Goal: Information Seeking & Learning: Learn about a topic

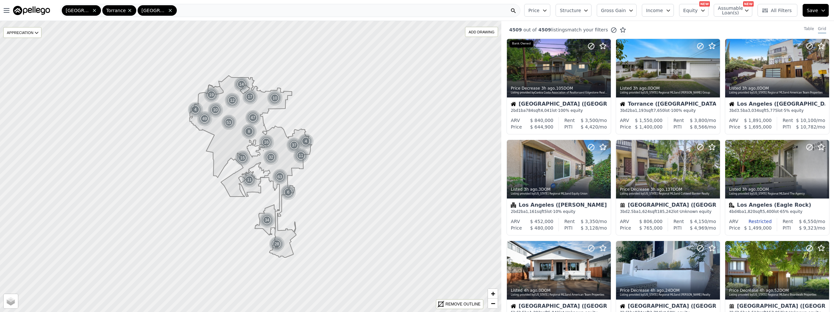
click at [168, 11] on icon at bounding box center [170, 10] width 5 height 5
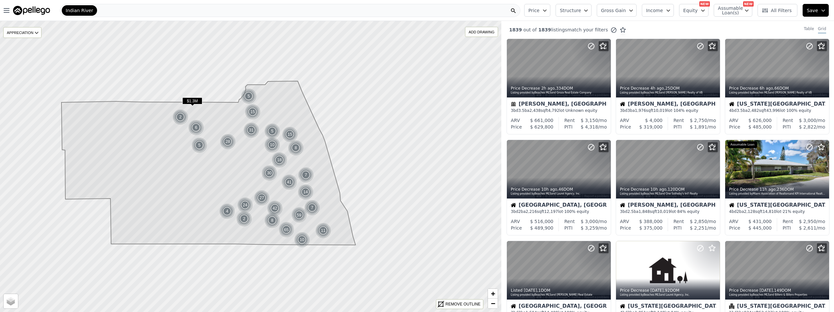
click at [89, 11] on span "Indian River" at bounding box center [79, 10] width 27 height 7
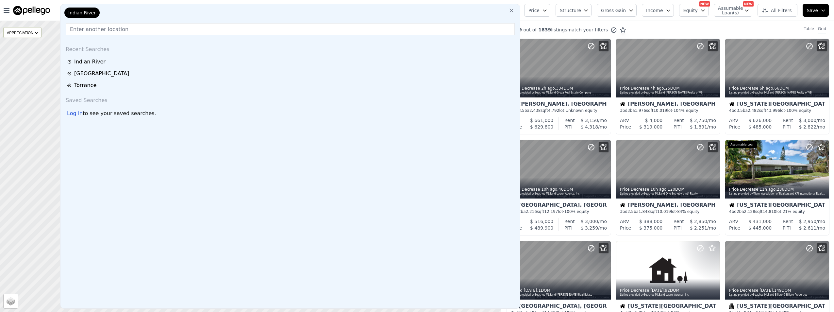
click at [89, 74] on div "[GEOGRAPHIC_DATA]" at bounding box center [291, 74] width 448 height 8
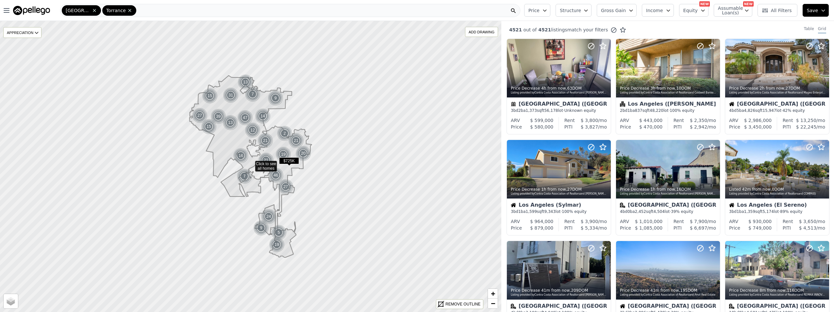
click at [127, 12] on icon at bounding box center [129, 10] width 5 height 5
click at [109, 10] on div "[GEOGRAPHIC_DATA]" at bounding box center [290, 10] width 460 height 13
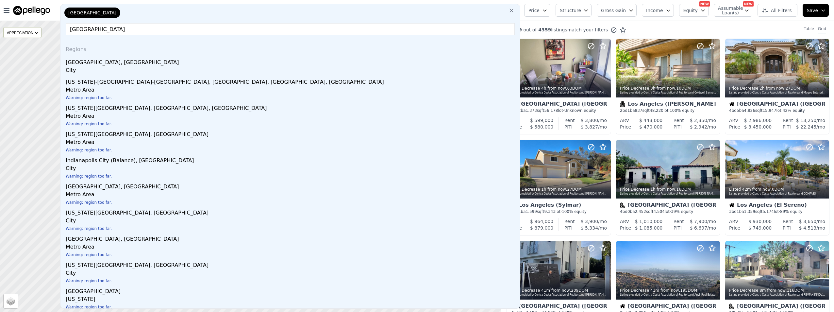
type input "Culver city"
click at [102, 59] on div "Culver City, CA" at bounding box center [292, 61] width 452 height 10
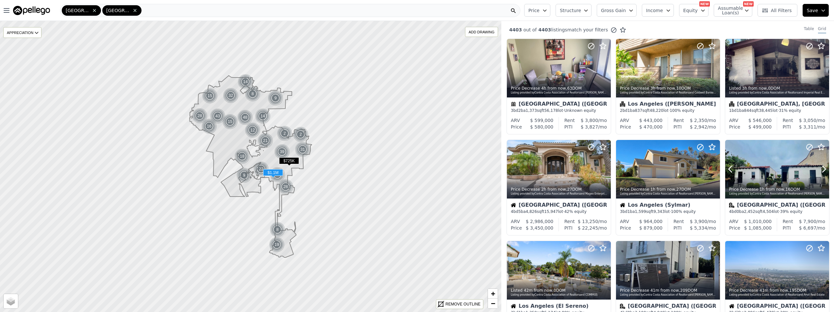
click at [746, 175] on button at bounding box center [738, 169] width 26 height 59
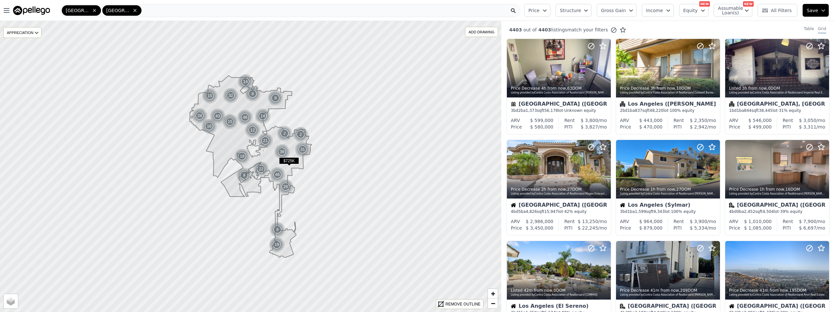
click at [591, 12] on button "Structure" at bounding box center [574, 10] width 36 height 13
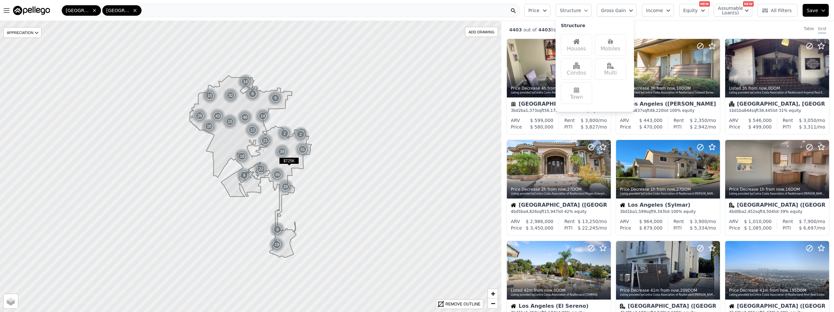
click at [592, 50] on div "Houses" at bounding box center [576, 45] width 31 height 22
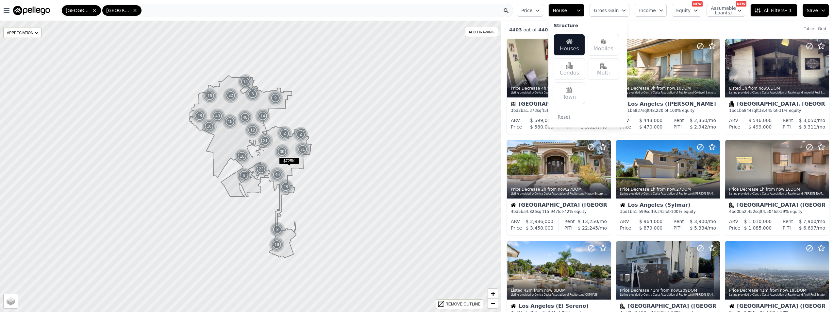
click at [613, 71] on div "Multi" at bounding box center [603, 69] width 31 height 22
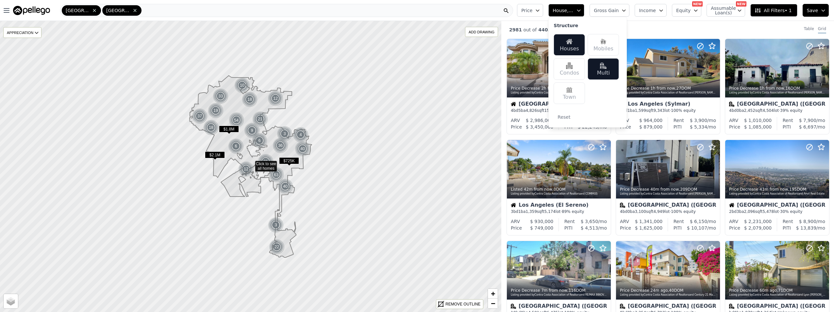
click at [578, 71] on div "Condos" at bounding box center [569, 69] width 31 height 22
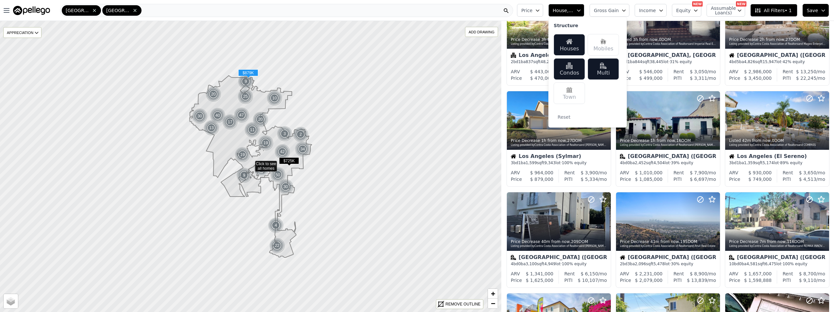
scroll to position [65, 0]
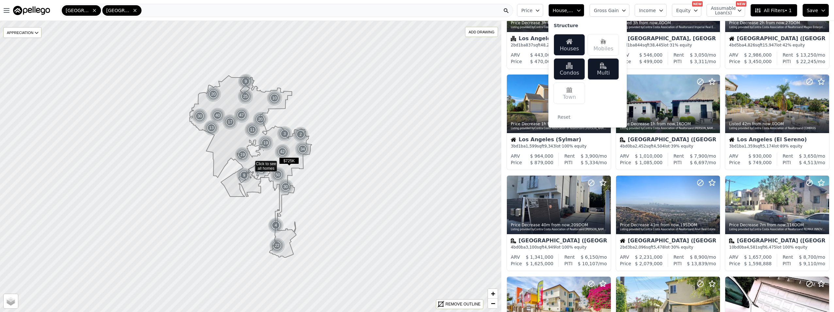
click at [540, 11] on icon "button" at bounding box center [537, 10] width 5 height 5
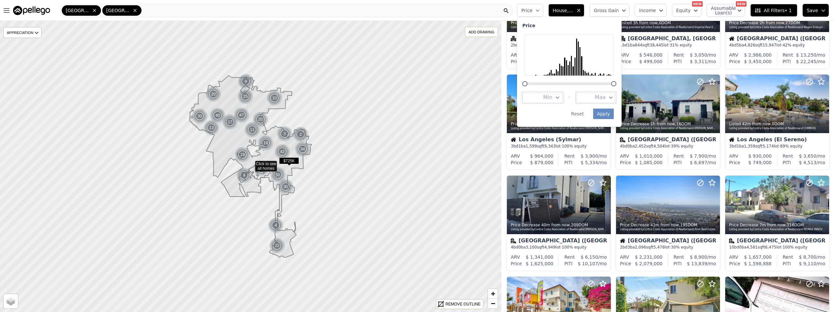
click at [606, 94] on span "Max" at bounding box center [600, 97] width 11 height 8
click at [612, 113] on button "$600K" at bounding box center [596, 115] width 41 height 12
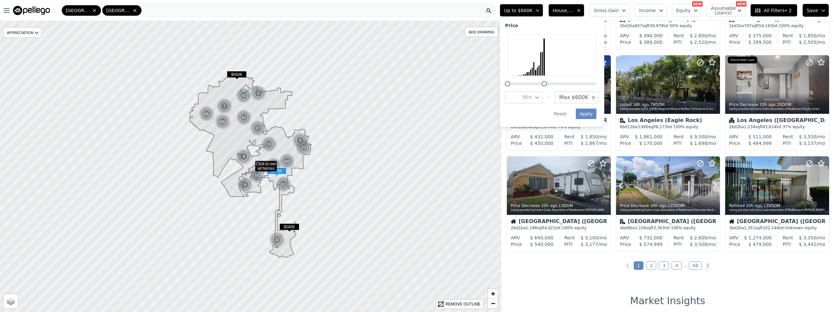
scroll to position [196, 0]
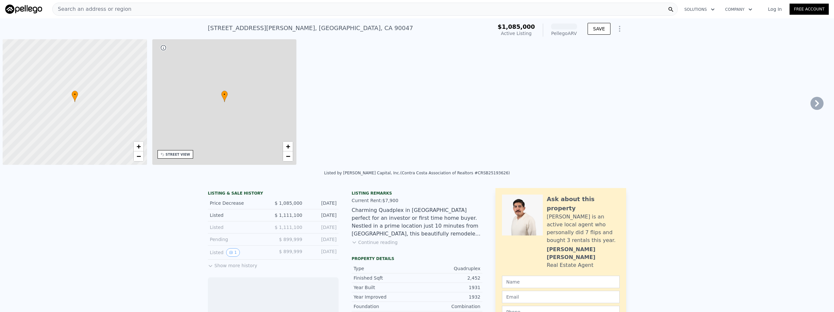
scroll to position [0, 3]
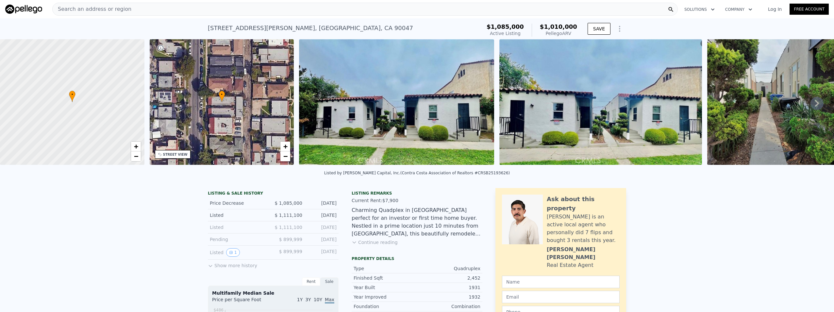
click at [384, 245] on button "Continue reading" at bounding box center [375, 242] width 46 height 7
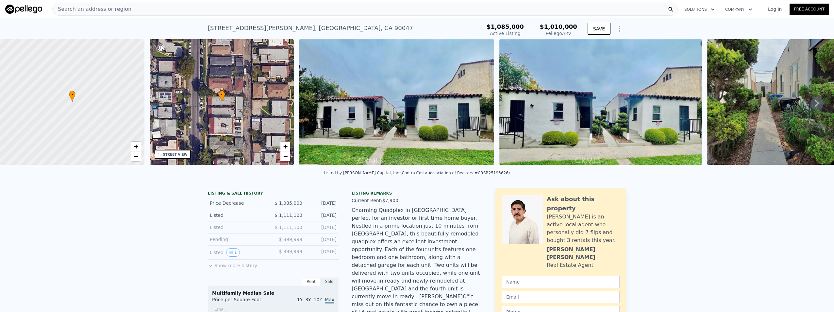
click at [815, 107] on icon at bounding box center [817, 103] width 4 height 7
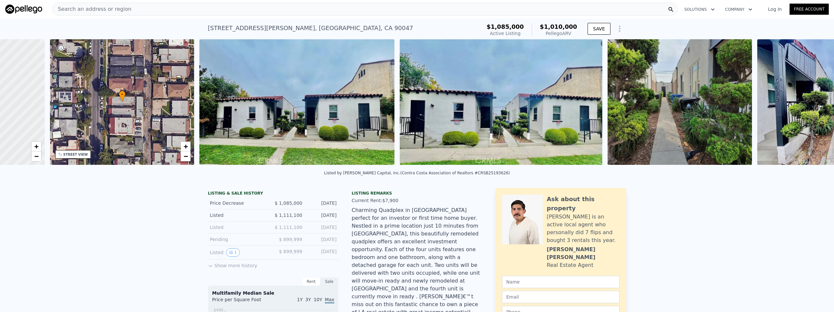
scroll to position [0, 152]
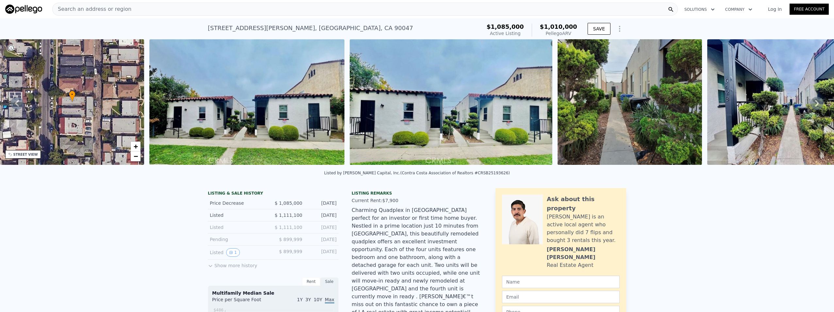
click at [815, 107] on icon at bounding box center [817, 103] width 4 height 7
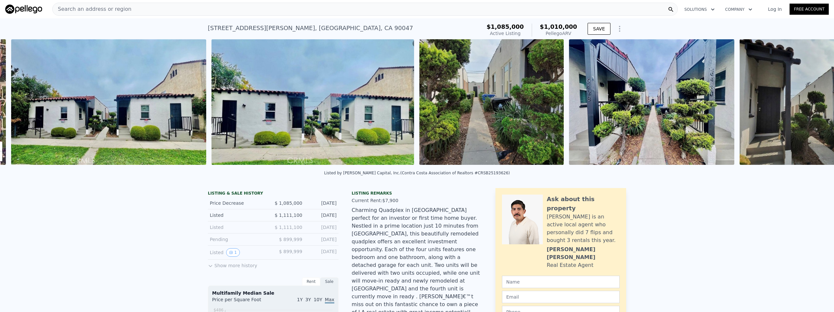
scroll to position [0, 299]
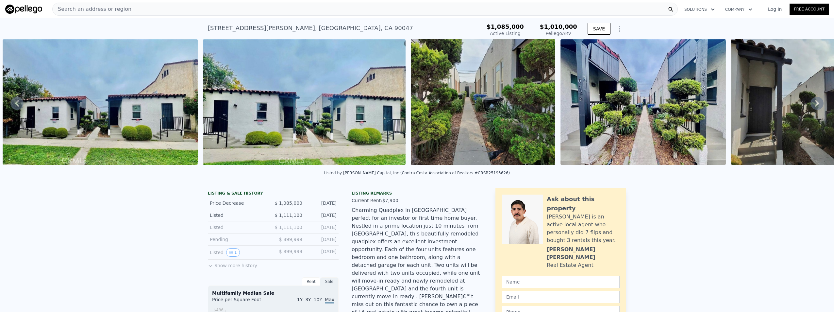
click at [815, 107] on icon at bounding box center [817, 103] width 4 height 7
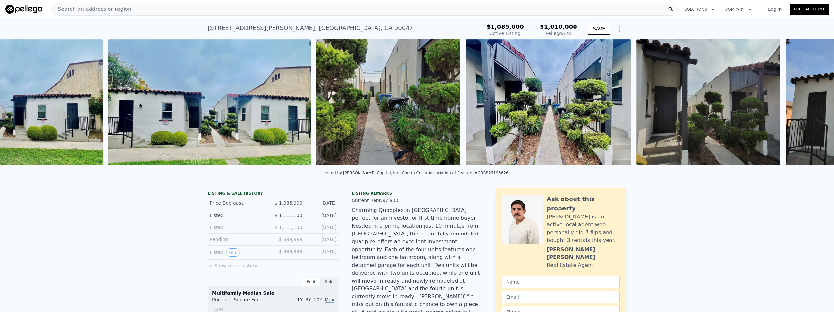
scroll to position [0, 499]
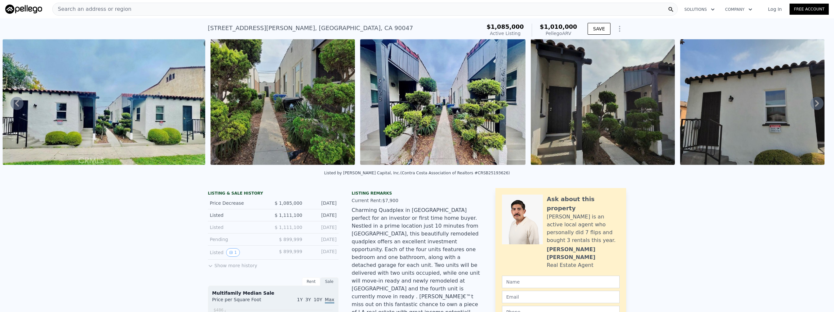
click at [815, 107] on icon at bounding box center [817, 103] width 4 height 7
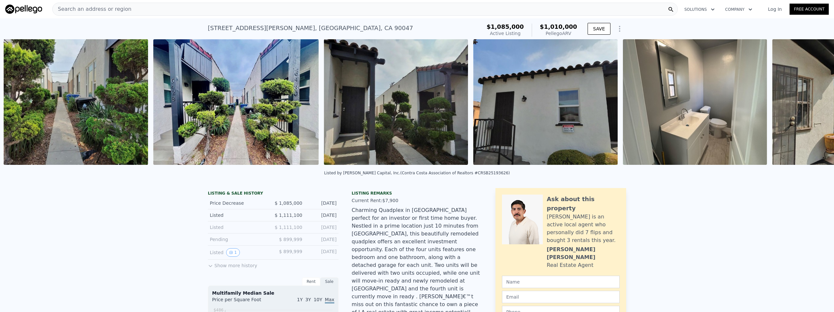
scroll to position [0, 707]
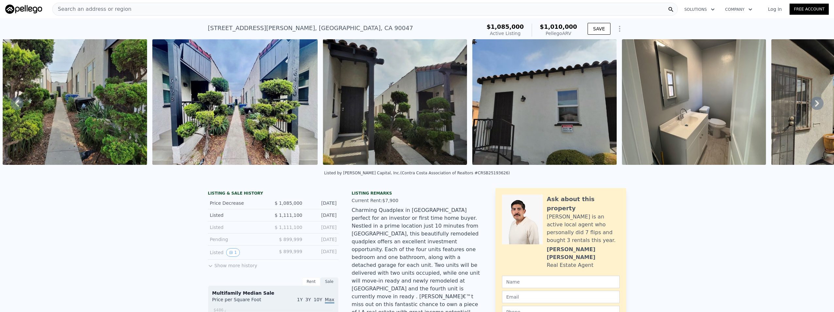
click at [815, 107] on icon at bounding box center [817, 103] width 4 height 7
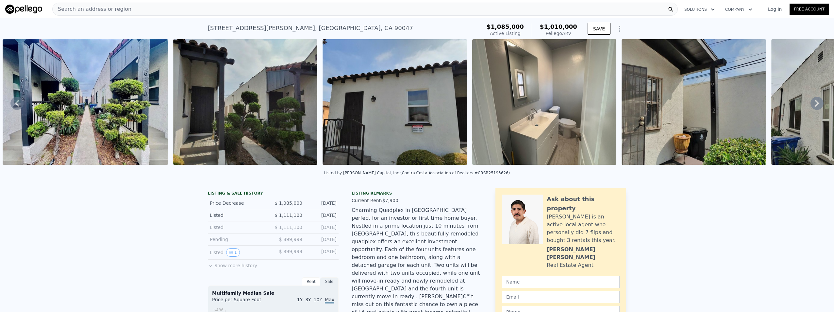
click at [815, 107] on icon at bounding box center [817, 103] width 4 height 7
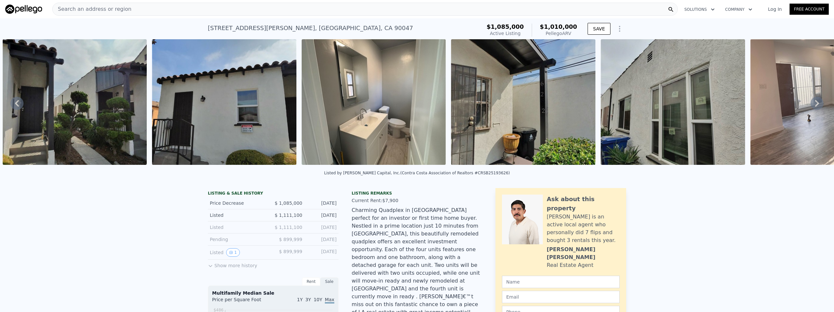
click at [815, 107] on icon at bounding box center [817, 103] width 4 height 7
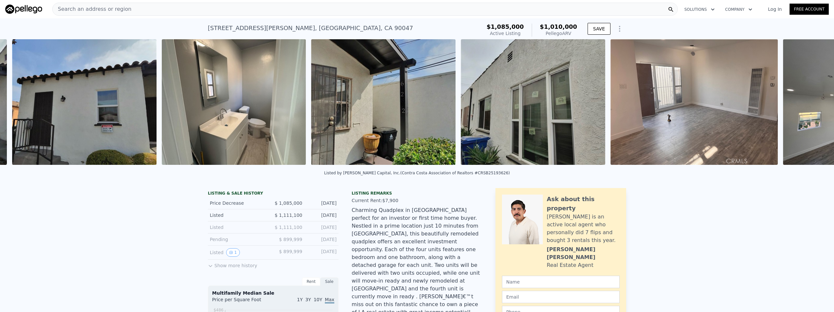
scroll to position [0, 1177]
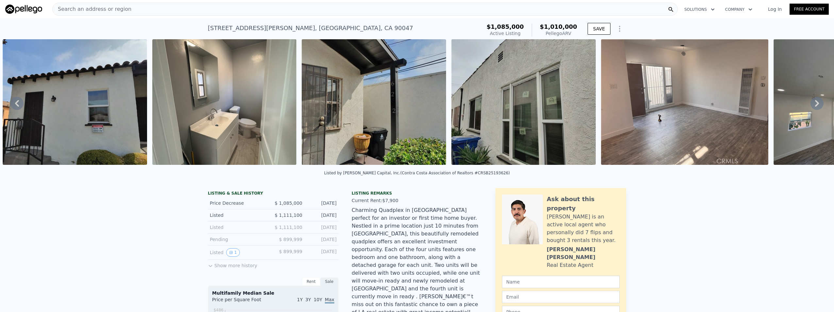
click at [815, 107] on icon at bounding box center [817, 103] width 4 height 7
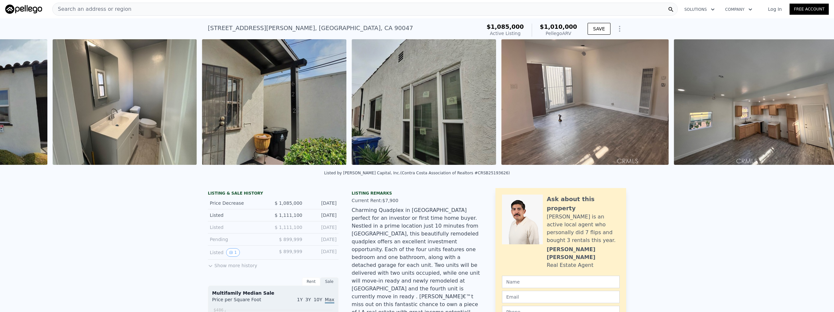
scroll to position [0, 1327]
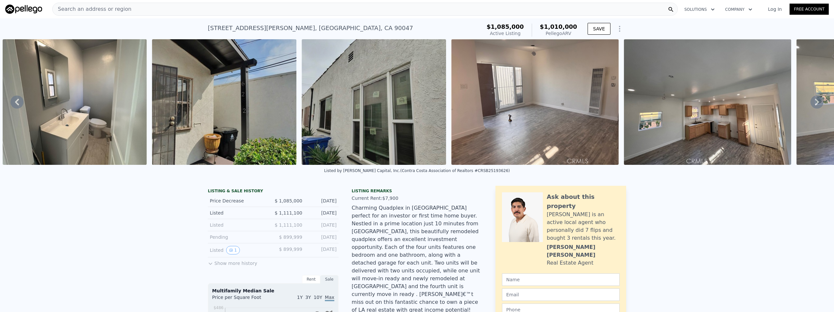
click at [813, 107] on icon at bounding box center [817, 101] width 13 height 13
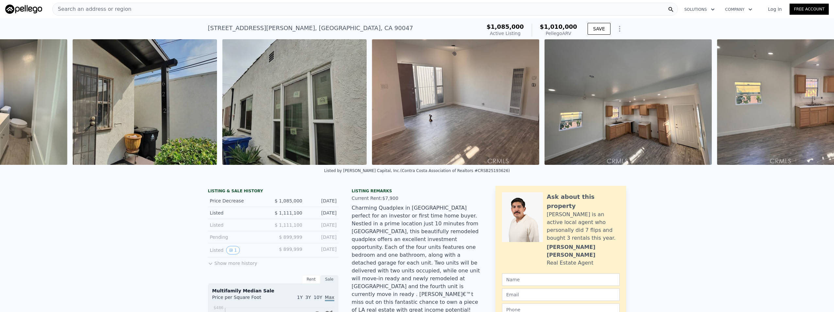
scroll to position [0, 1464]
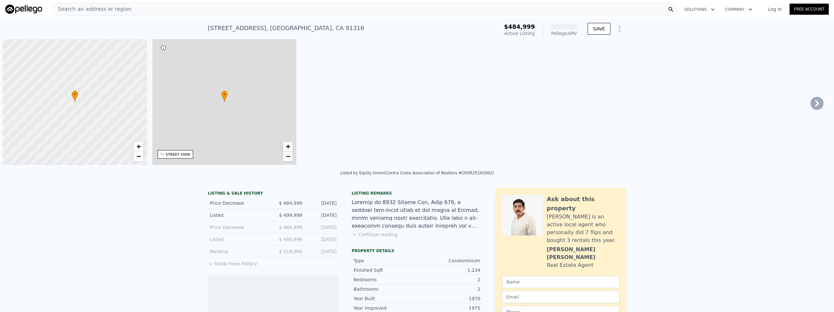
scroll to position [0, 3]
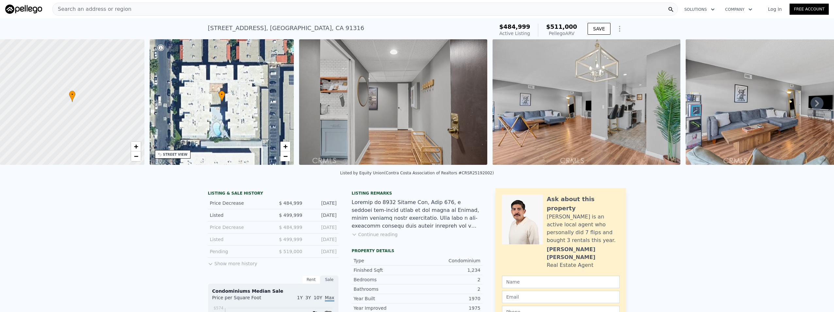
click at [364, 238] on button "Continue reading" at bounding box center [375, 234] width 46 height 7
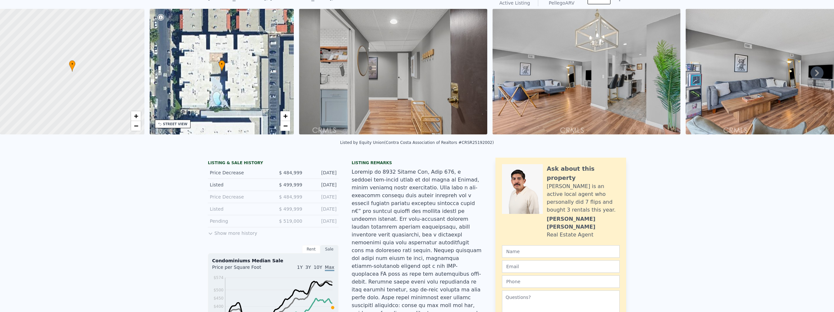
scroll to position [2, 0]
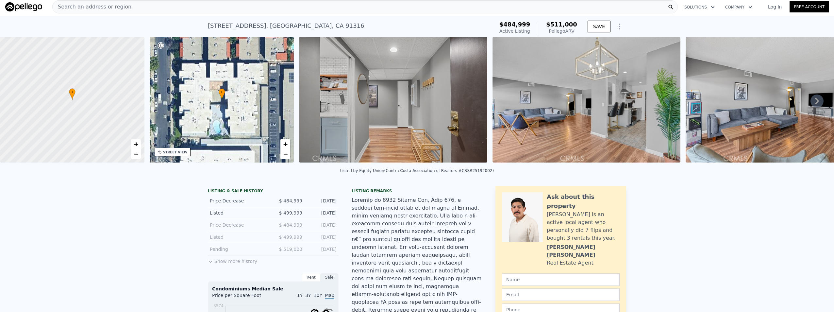
click at [815, 103] on icon at bounding box center [817, 100] width 13 height 13
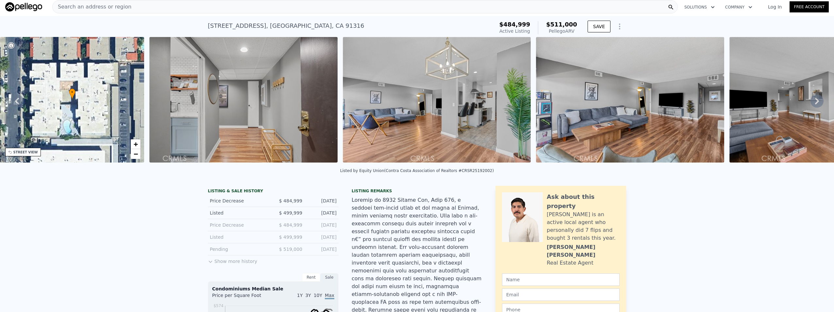
click at [815, 103] on icon at bounding box center [817, 100] width 13 height 13
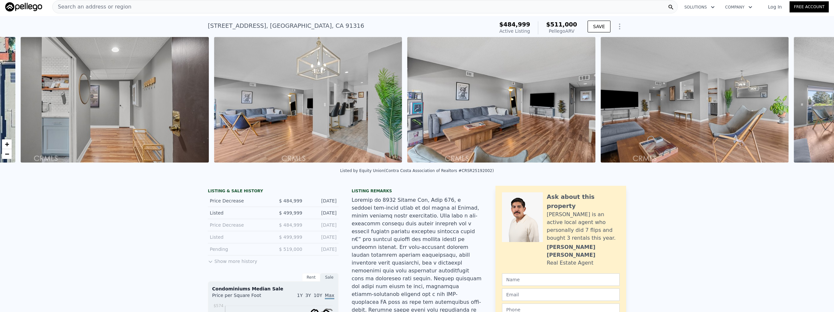
scroll to position [0, 299]
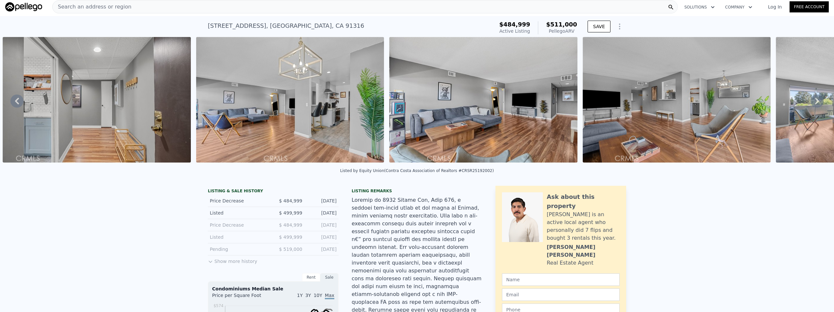
click at [811, 103] on icon at bounding box center [817, 100] width 13 height 13
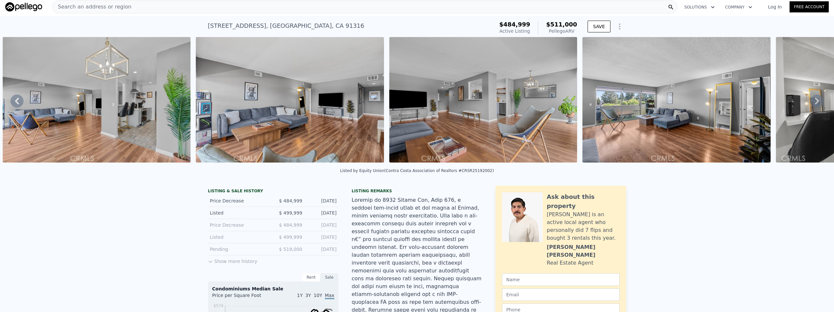
click at [811, 103] on icon at bounding box center [817, 100] width 13 height 13
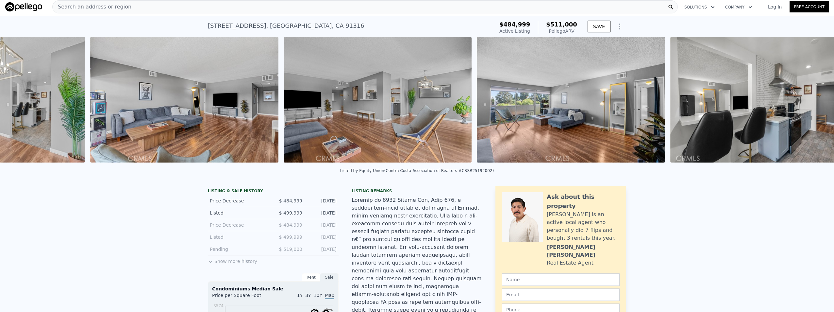
scroll to position [0, 686]
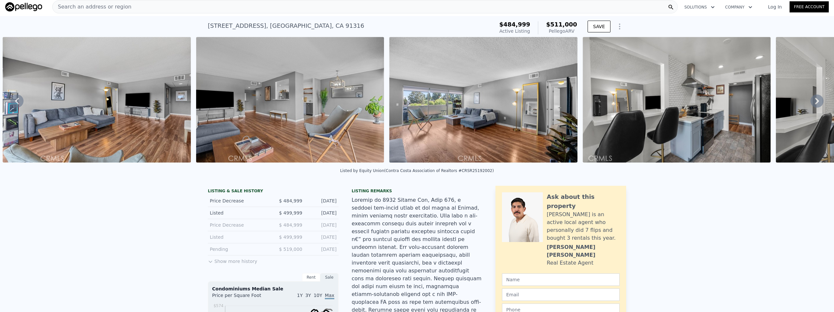
click at [811, 103] on icon at bounding box center [817, 100] width 13 height 13
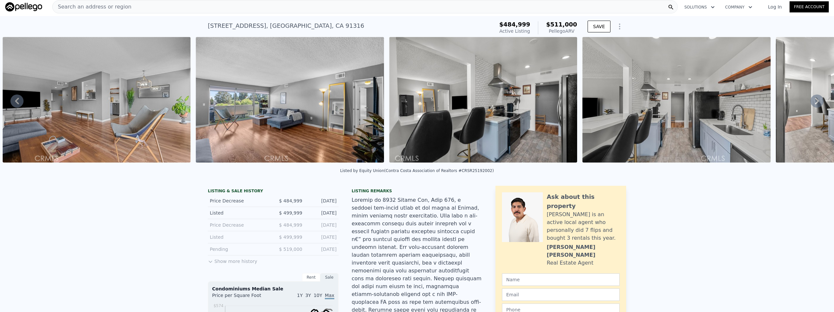
click at [811, 103] on icon at bounding box center [817, 100] width 13 height 13
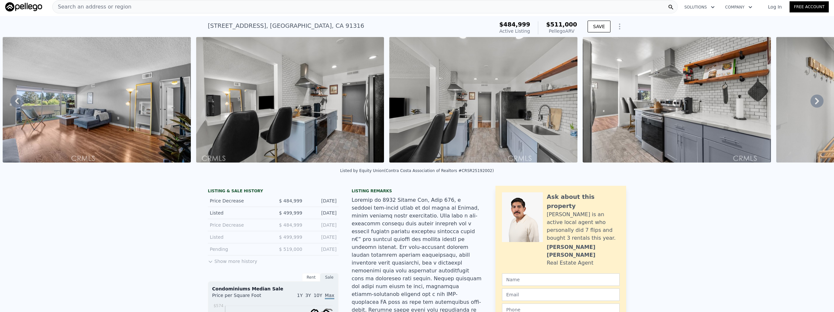
click at [811, 103] on icon at bounding box center [817, 100] width 13 height 13
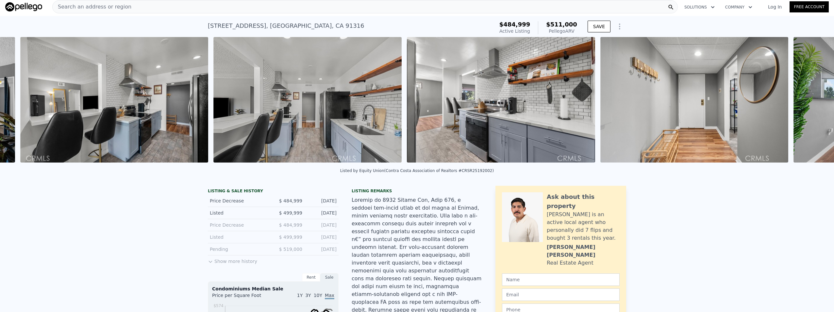
scroll to position [0, 1266]
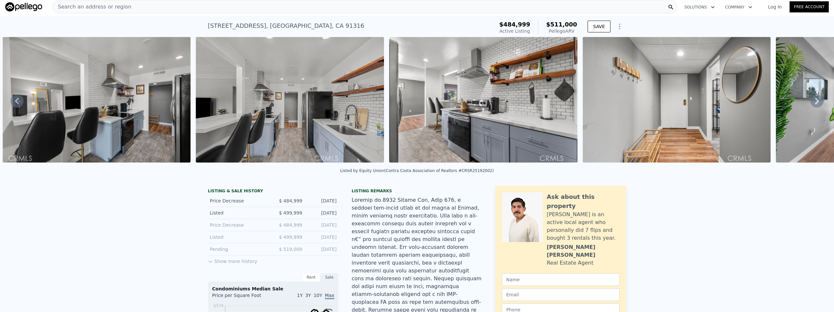
click at [811, 103] on icon at bounding box center [817, 100] width 13 height 13
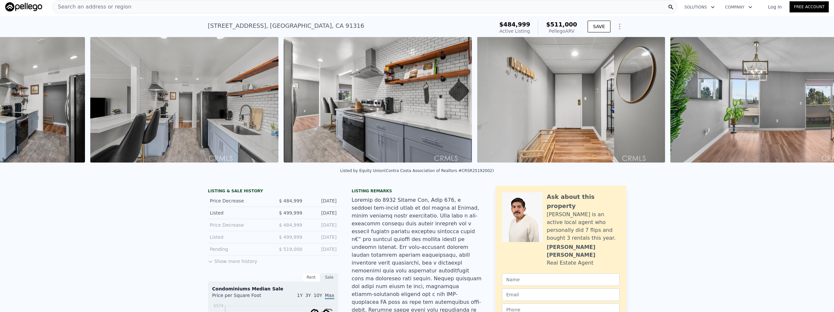
scroll to position [0, 1459]
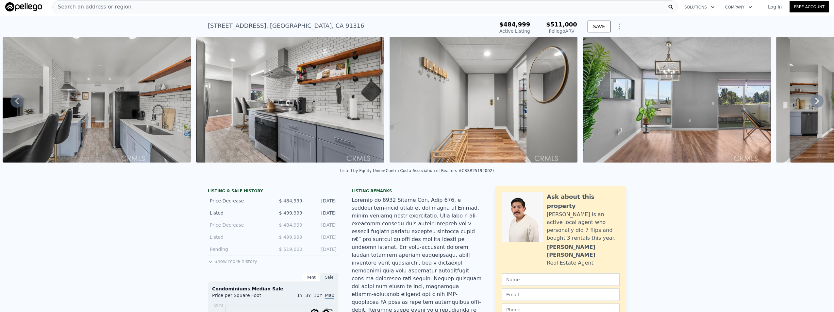
click at [811, 103] on icon at bounding box center [817, 100] width 13 height 13
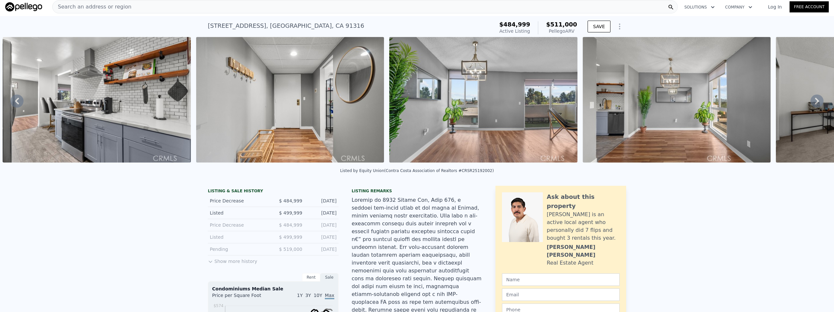
click at [811, 103] on icon at bounding box center [817, 100] width 13 height 13
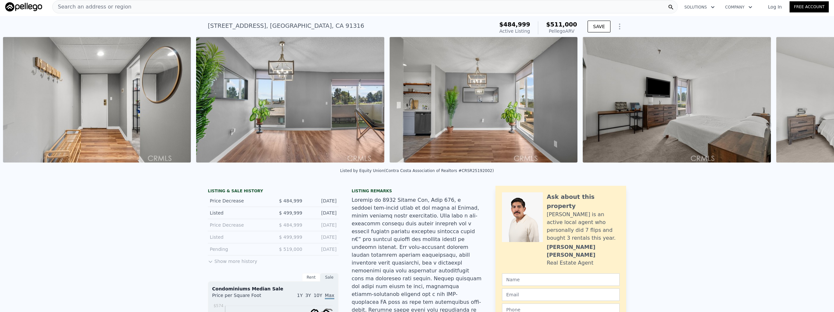
scroll to position [0, 1846]
click at [811, 103] on icon at bounding box center [817, 100] width 13 height 13
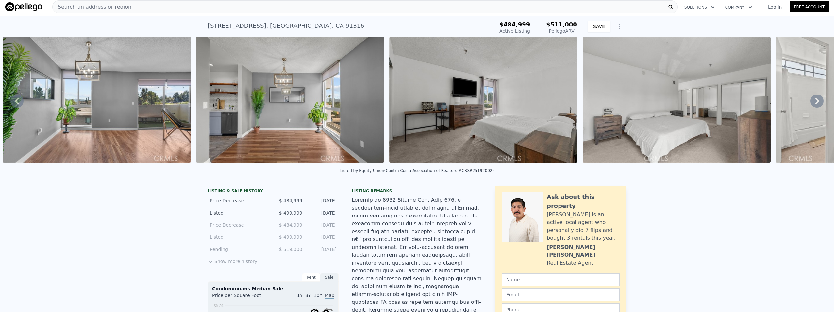
click at [811, 103] on icon at bounding box center [817, 100] width 13 height 13
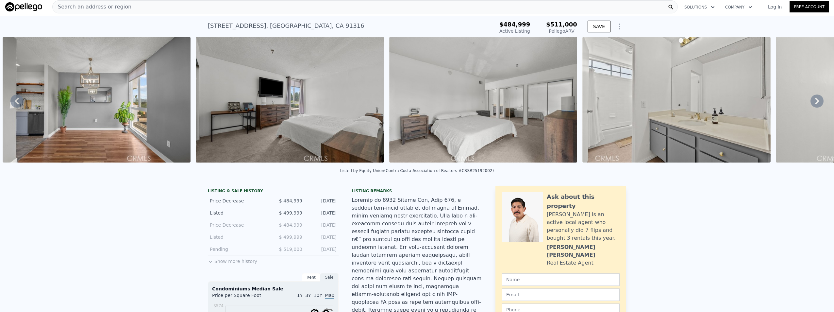
click at [811, 103] on icon at bounding box center [817, 100] width 13 height 13
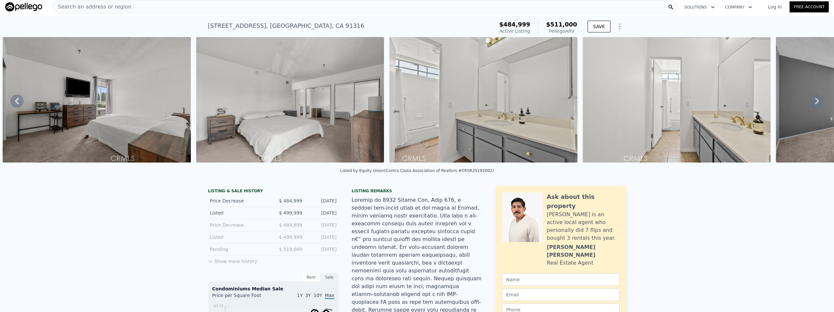
click at [811, 103] on icon at bounding box center [817, 100] width 13 height 13
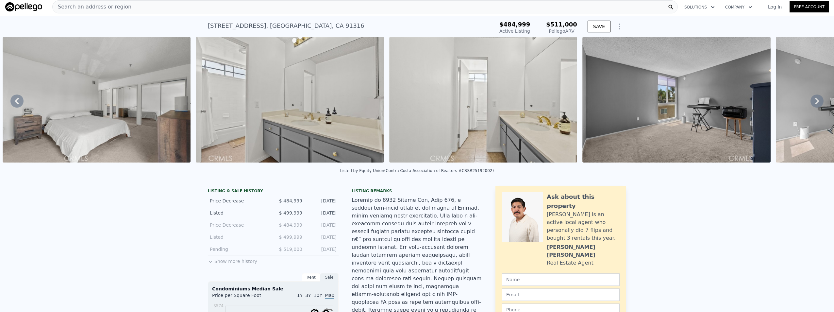
click at [811, 103] on icon at bounding box center [817, 100] width 13 height 13
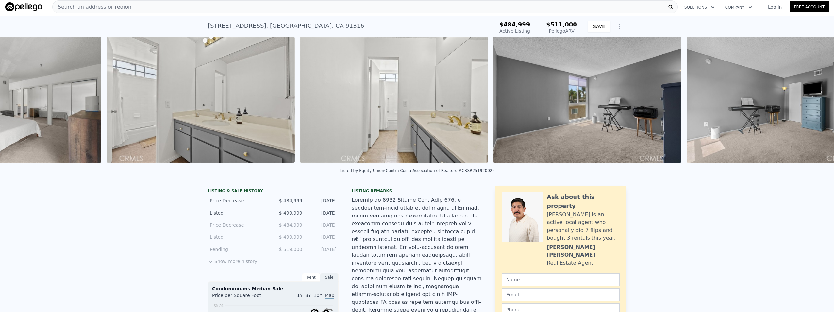
scroll to position [0, 2813]
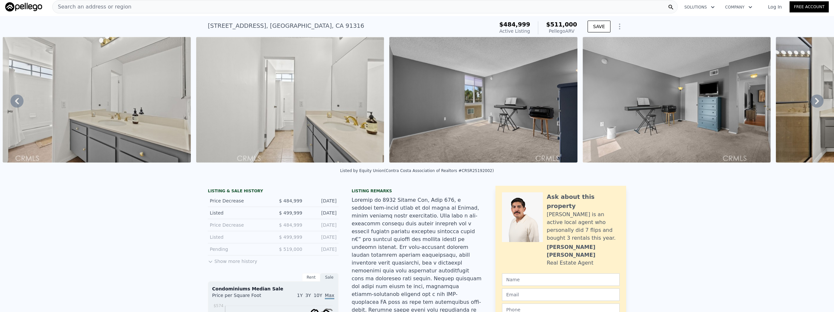
click at [811, 103] on icon at bounding box center [817, 100] width 13 height 13
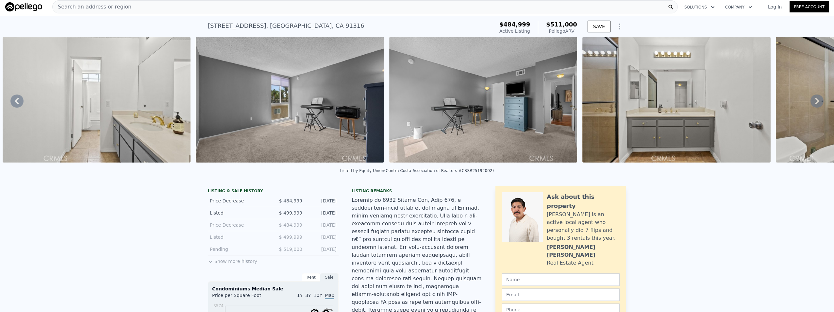
click at [811, 103] on icon at bounding box center [817, 100] width 13 height 13
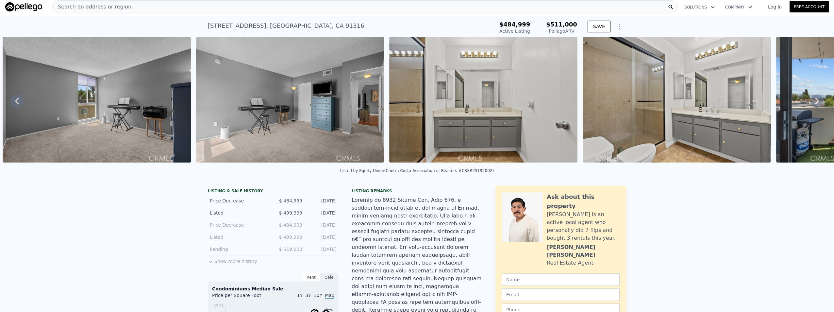
click at [811, 103] on icon at bounding box center [817, 100] width 13 height 13
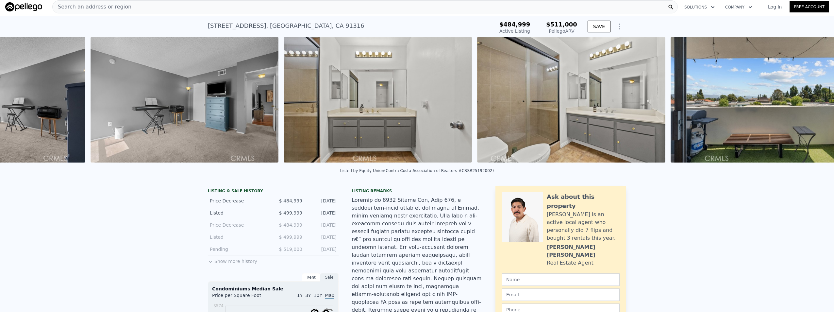
scroll to position [0, 3393]
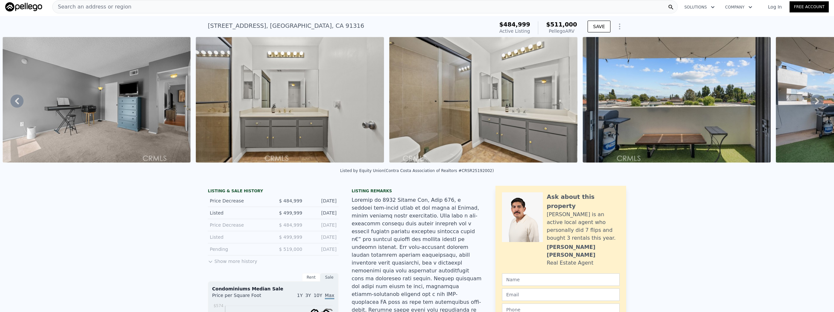
click at [811, 103] on icon at bounding box center [817, 100] width 13 height 13
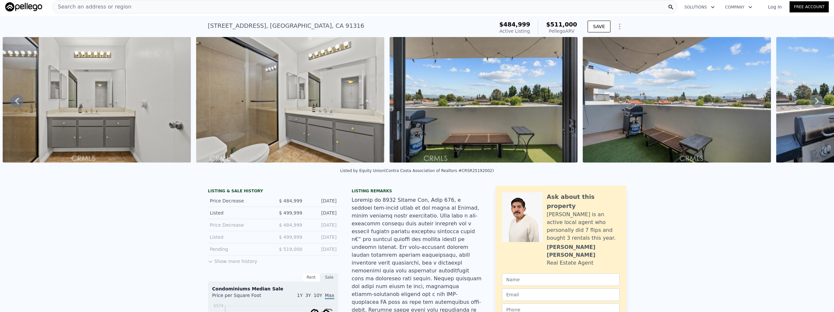
click at [811, 103] on icon at bounding box center [817, 100] width 13 height 13
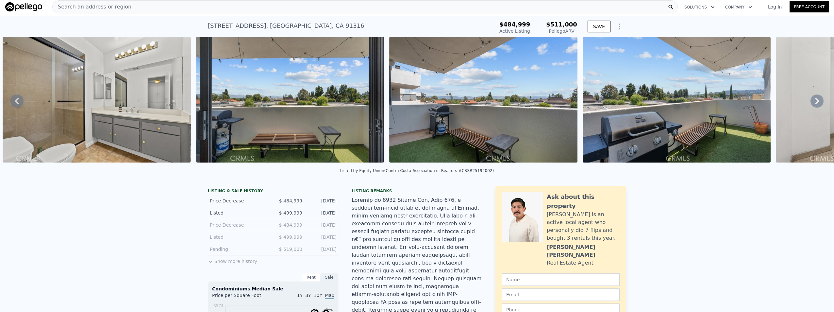
click at [811, 103] on icon at bounding box center [817, 100] width 13 height 13
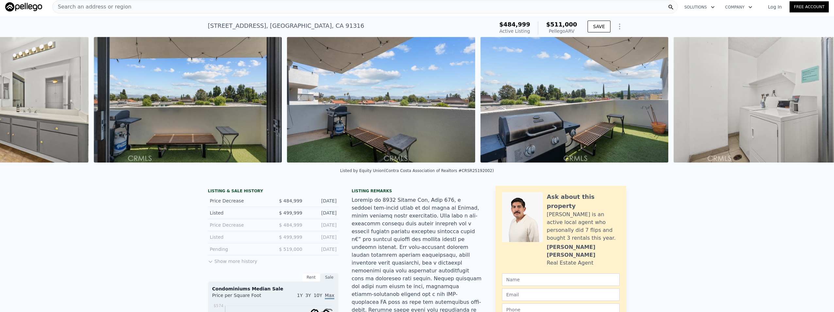
scroll to position [0, 3973]
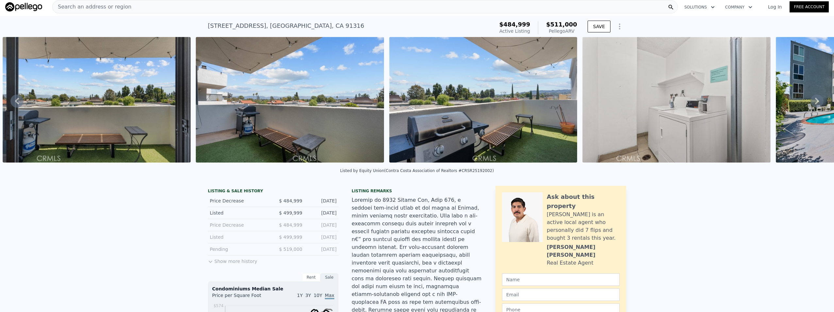
click at [811, 103] on icon at bounding box center [817, 100] width 13 height 13
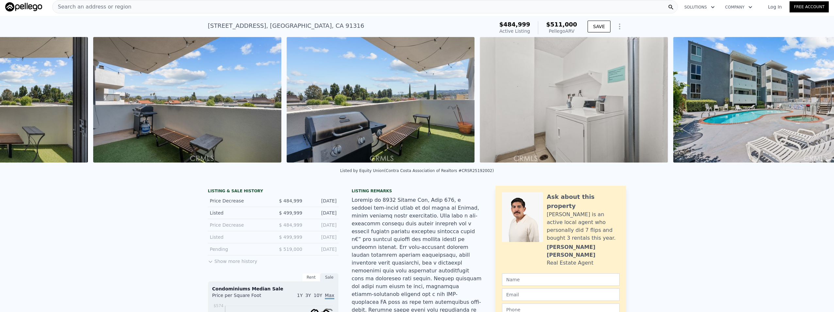
scroll to position [0, 4166]
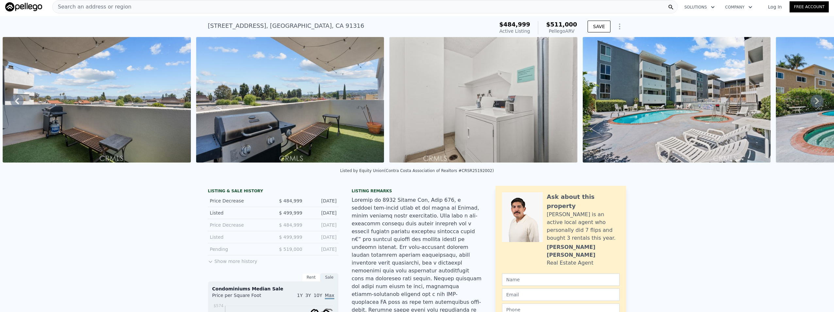
click at [811, 103] on icon at bounding box center [817, 100] width 13 height 13
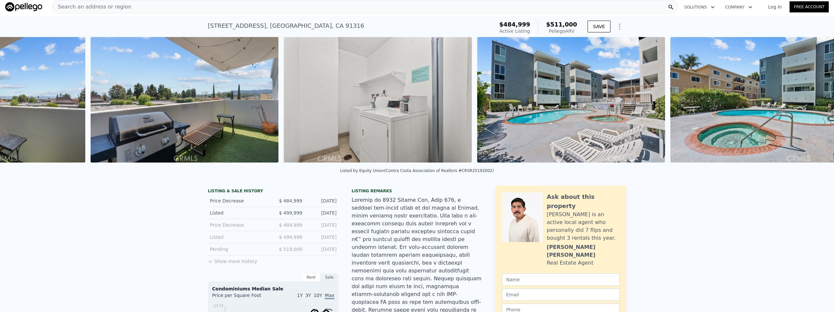
scroll to position [0, 4360]
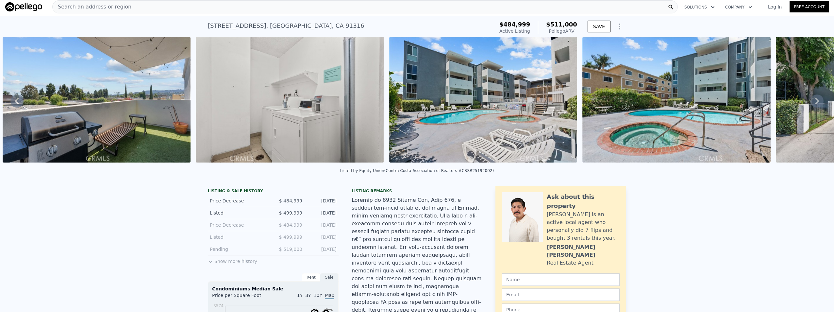
click at [811, 103] on icon at bounding box center [817, 100] width 13 height 13
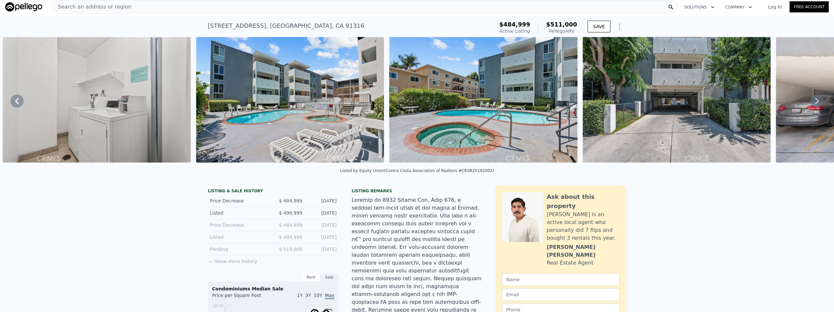
click at [811, 103] on icon at bounding box center [817, 100] width 13 height 13
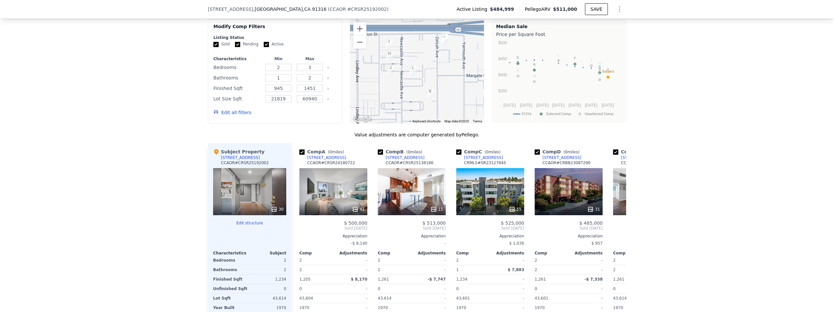
scroll to position [850, 0]
